Goal: Find specific page/section: Find specific page/section

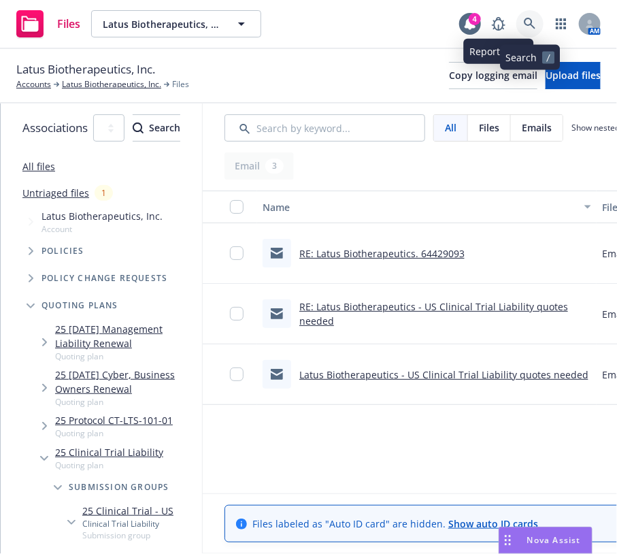
click at [533, 29] on icon at bounding box center [530, 24] width 12 height 12
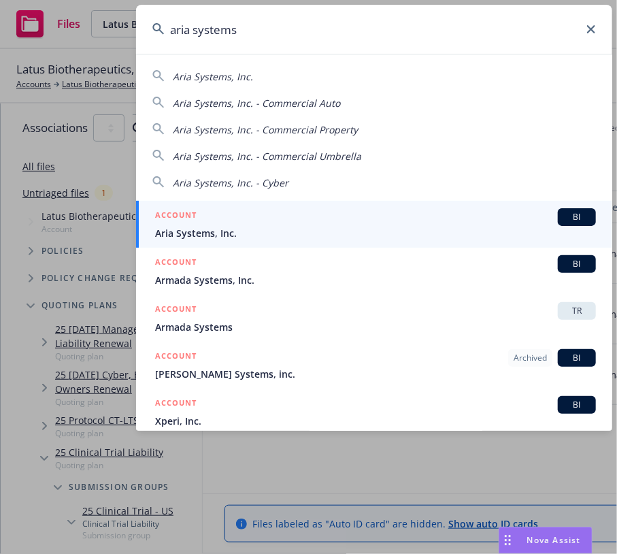
type input "aria systems"
click at [257, 220] on div "ACCOUNT BI" at bounding box center [375, 217] width 441 height 18
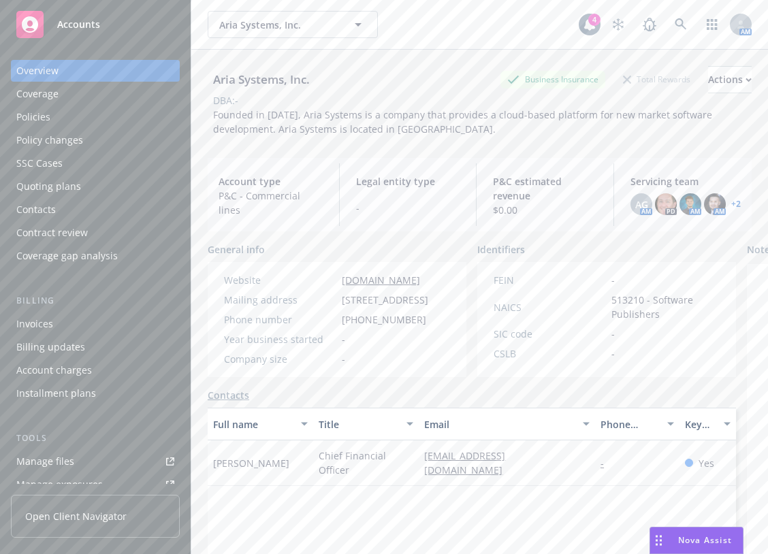
click at [103, 112] on div "Policies" at bounding box center [95, 117] width 158 height 22
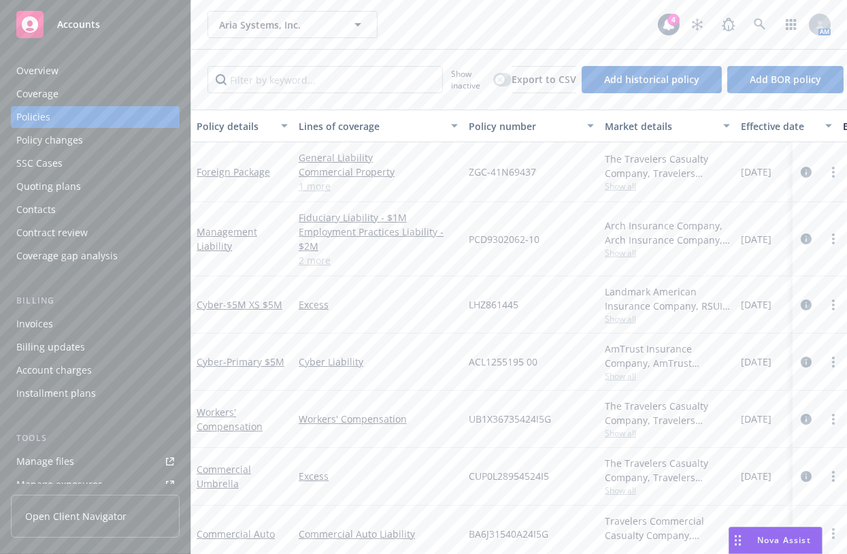
click at [52, 65] on div "Overview" at bounding box center [37, 71] width 42 height 22
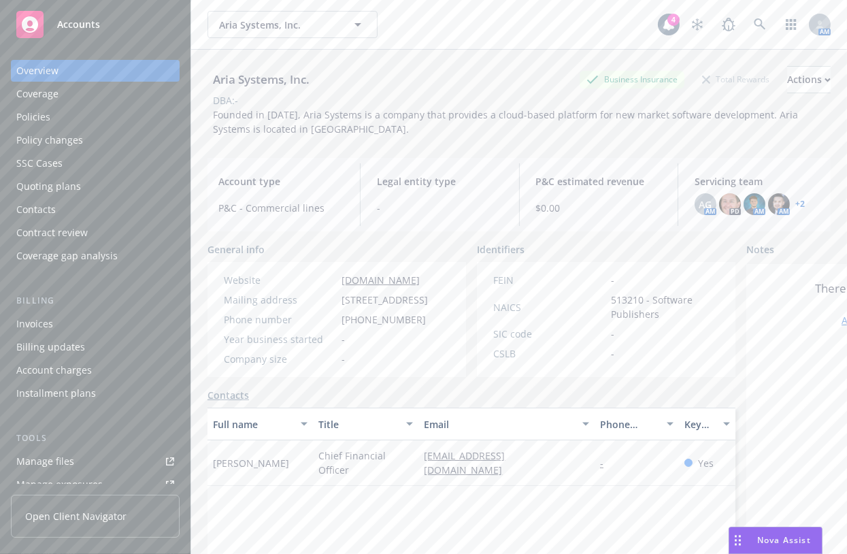
drag, startPoint x: 568, startPoint y: 35, endPoint x: 608, endPoint y: 33, distance: 39.5
click at [568, 35] on div "Aria Systems, Inc. Aria Systems, Inc." at bounding box center [433, 24] width 450 height 27
